Goal: Task Accomplishment & Management: Use online tool/utility

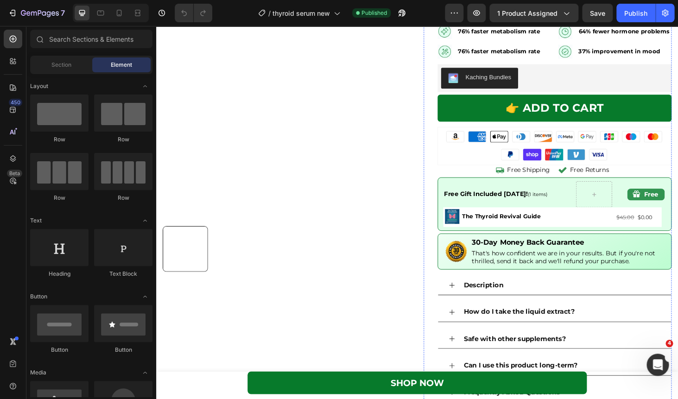
scroll to position [2031, 0]
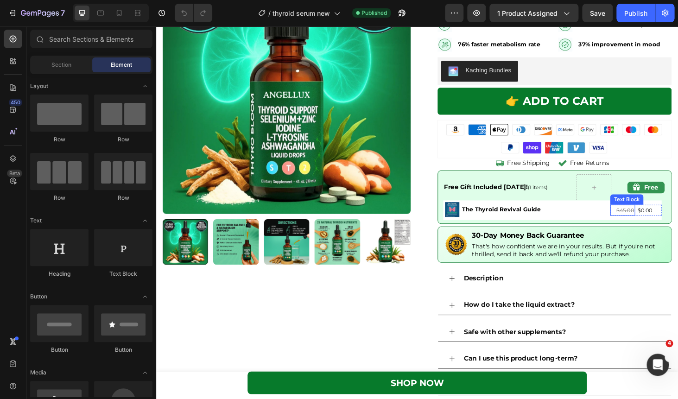
click at [654, 222] on s "$45.00" at bounding box center [655, 222] width 19 height 7
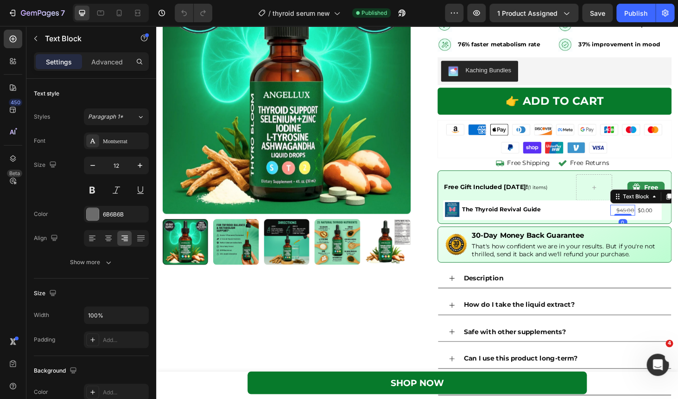
click at [654, 222] on s "$45.00" at bounding box center [655, 222] width 19 height 7
click at [623, 14] on button "Publish" at bounding box center [635, 13] width 39 height 19
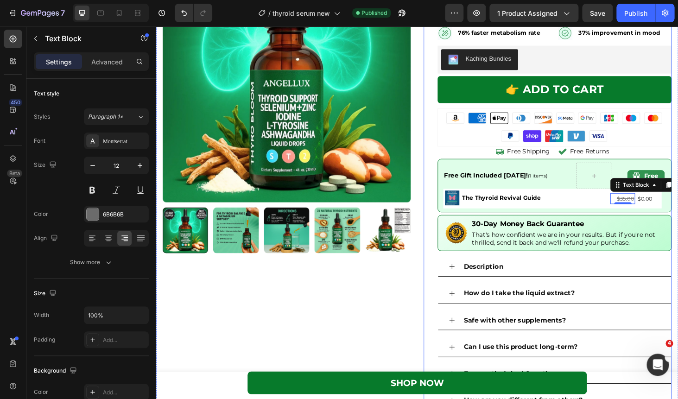
scroll to position [2046, 0]
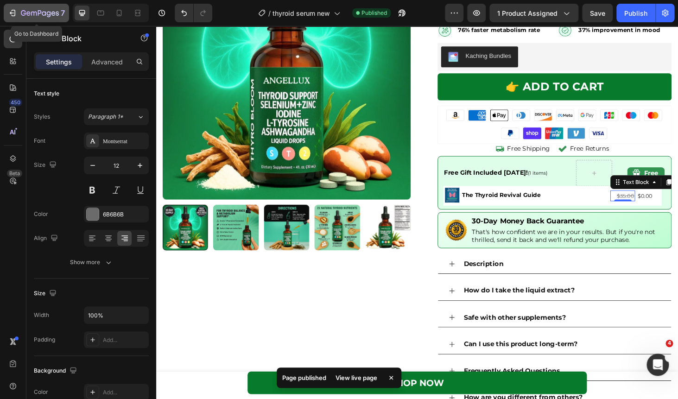
click at [40, 12] on icon "button" at bounding box center [40, 14] width 38 height 8
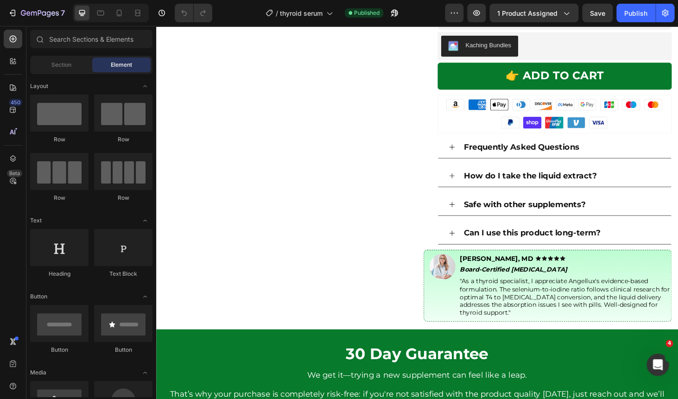
scroll to position [1873, 0]
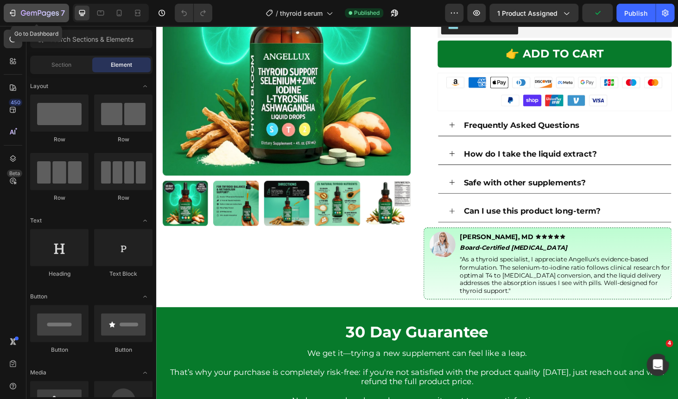
click at [30, 13] on icon "button" at bounding box center [28, 13] width 4 height 4
